Goal: Transaction & Acquisition: Obtain resource

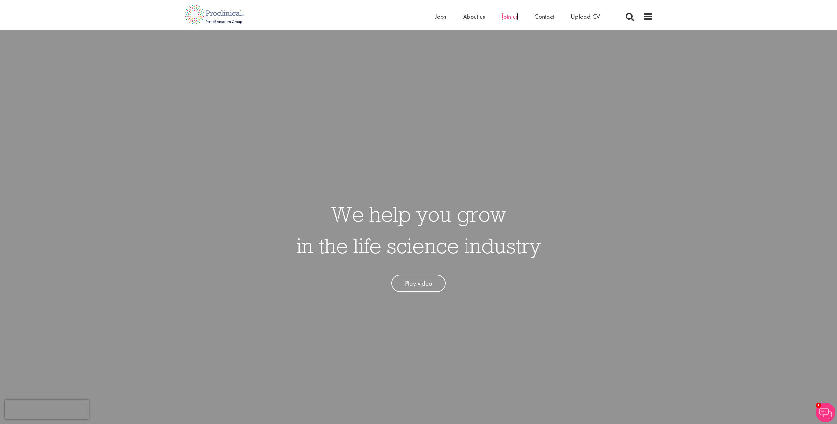
click at [506, 16] on span "Join us" at bounding box center [510, 16] width 17 height 9
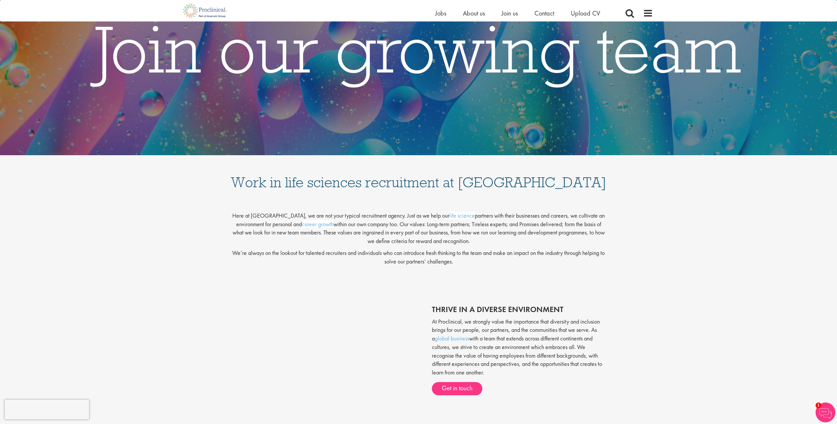
scroll to position [5, 0]
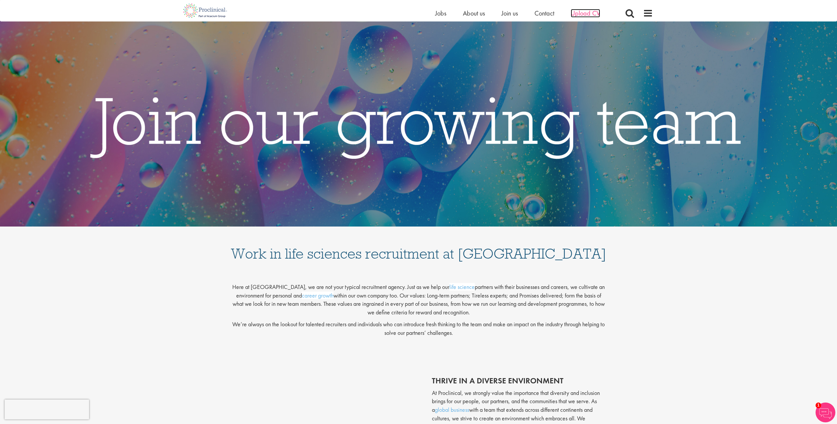
click at [583, 13] on span "Upload CV" at bounding box center [585, 13] width 29 height 9
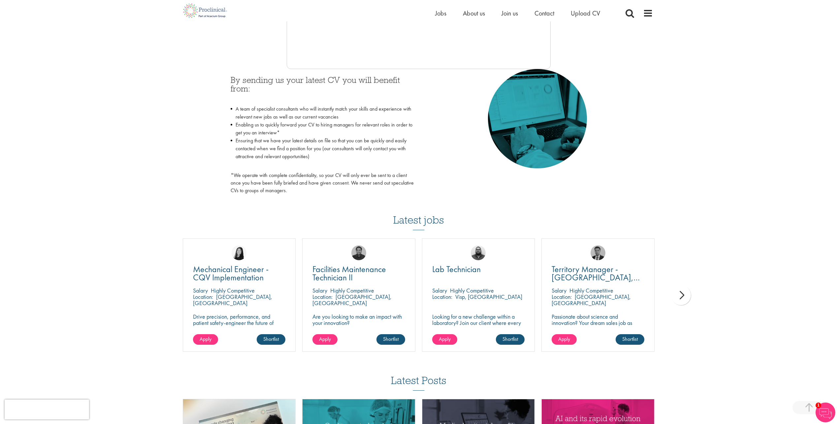
scroll to position [264, 0]
click at [442, 13] on span "Jobs" at bounding box center [440, 13] width 11 height 9
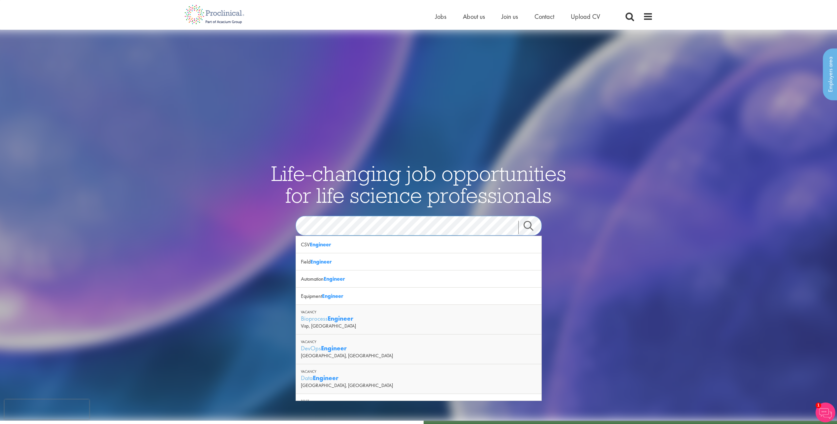
click at [290, 228] on section "Jobs Search" at bounding box center [419, 226] width 320 height 20
